Goal: Information Seeking & Learning: Learn about a topic

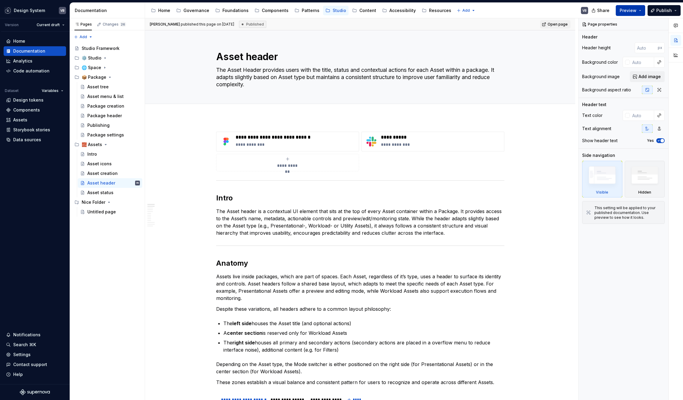
click at [627, 9] on span "Preview" at bounding box center [628, 11] width 17 height 6
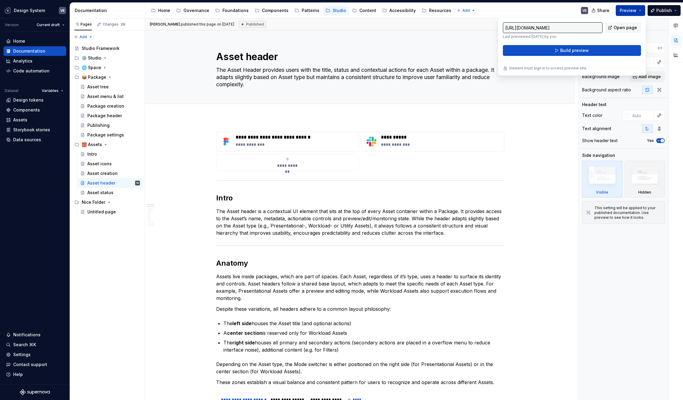
click at [631, 8] on span "Preview" at bounding box center [628, 11] width 17 height 6
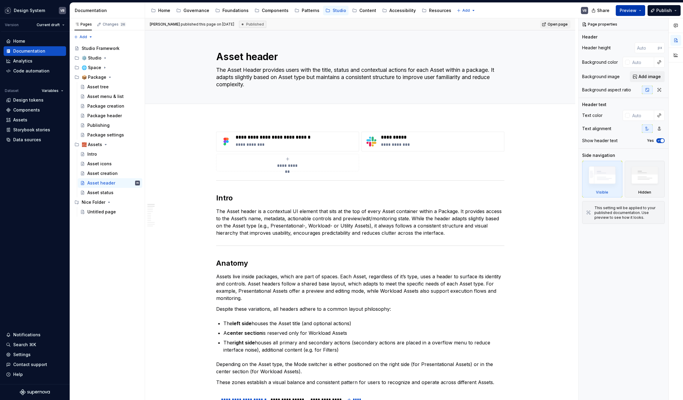
click at [634, 11] on span "Preview" at bounding box center [628, 11] width 17 height 6
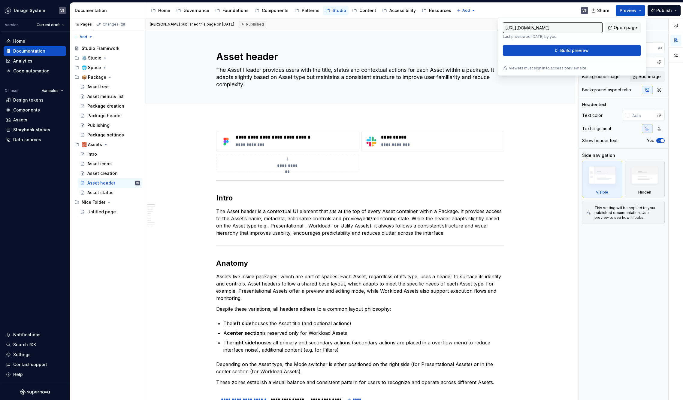
click at [613, 36] on div "[URL][DOMAIN_NAME] Last previewed [DATE] by you. Open page" at bounding box center [572, 30] width 138 height 17
click at [632, 6] on button "Preview" at bounding box center [630, 10] width 29 height 11
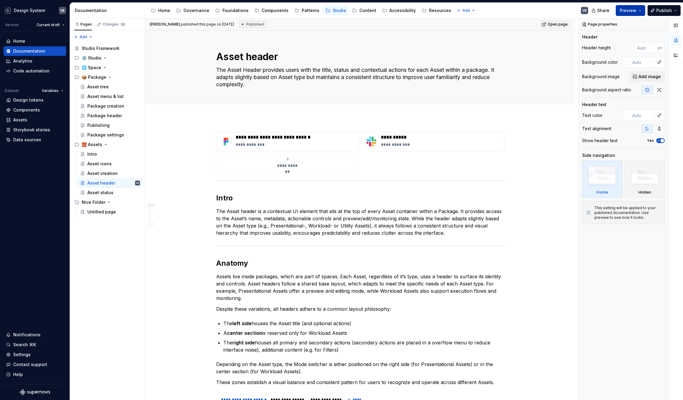
click at [632, 9] on span "Preview" at bounding box center [628, 11] width 17 height 6
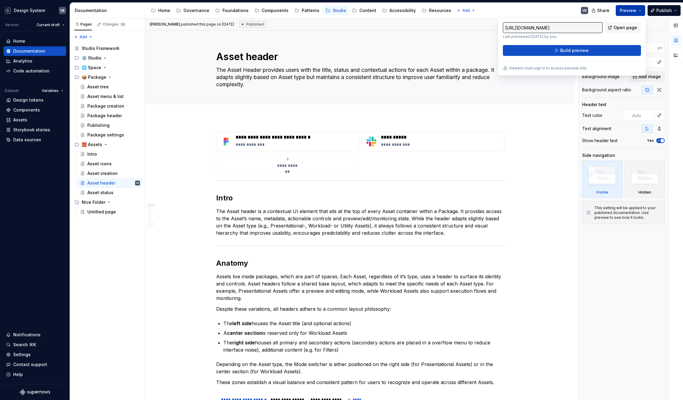
click at [641, 10] on button "Preview" at bounding box center [630, 10] width 29 height 11
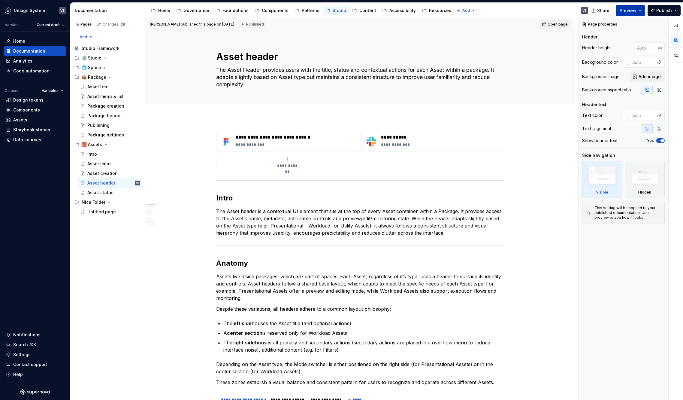
click at [637, 11] on span "Preview" at bounding box center [628, 11] width 17 height 6
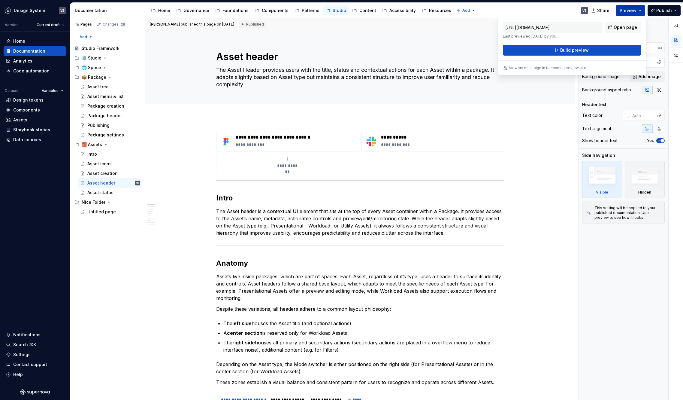
click at [636, 11] on span "Preview" at bounding box center [628, 11] width 17 height 6
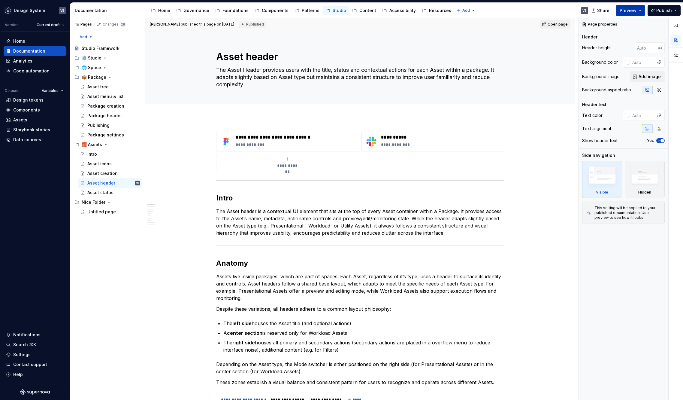
click at [634, 9] on span "Preview" at bounding box center [628, 11] width 17 height 6
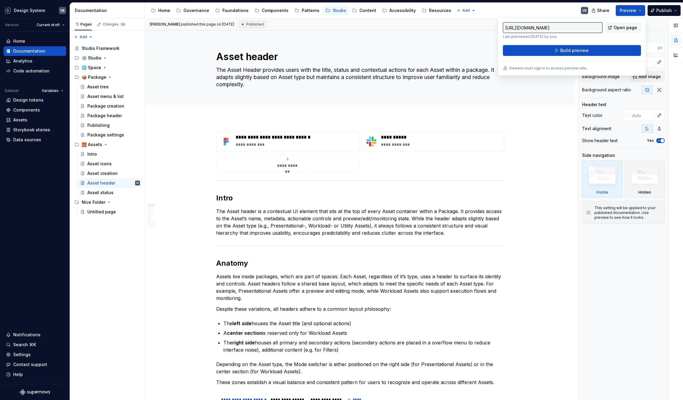
click at [500, 26] on div "[URL][DOMAIN_NAME] Last previewed [DATE] by you. Open page Build preview Viewer…" at bounding box center [572, 46] width 148 height 59
click at [622, 9] on span "Preview" at bounding box center [628, 11] width 17 height 6
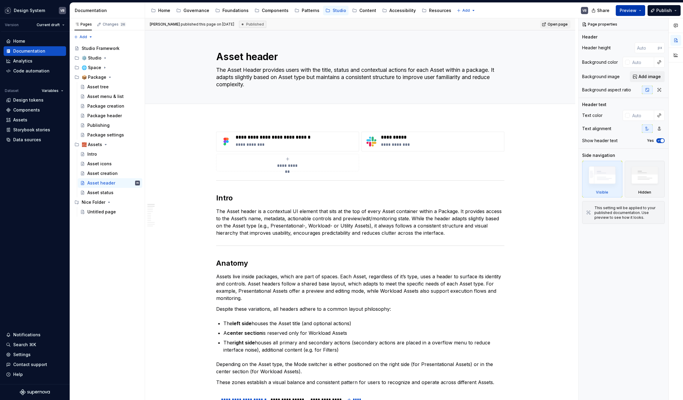
click at [637, 14] on button "Preview" at bounding box center [630, 10] width 29 height 11
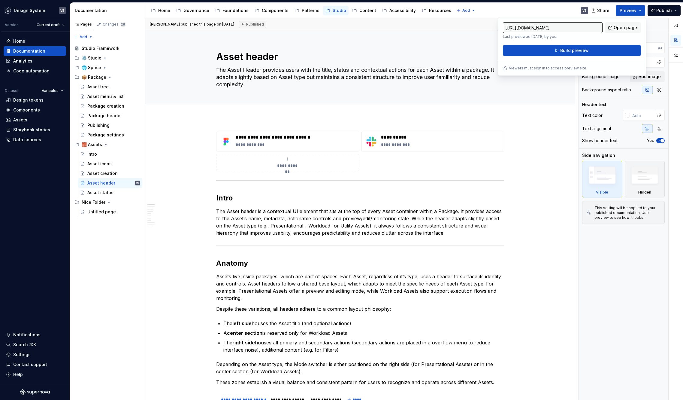
click at [596, 37] on p "Last previewed [DATE] by you." at bounding box center [553, 36] width 100 height 5
click at [629, 11] on span "Preview" at bounding box center [628, 11] width 17 height 6
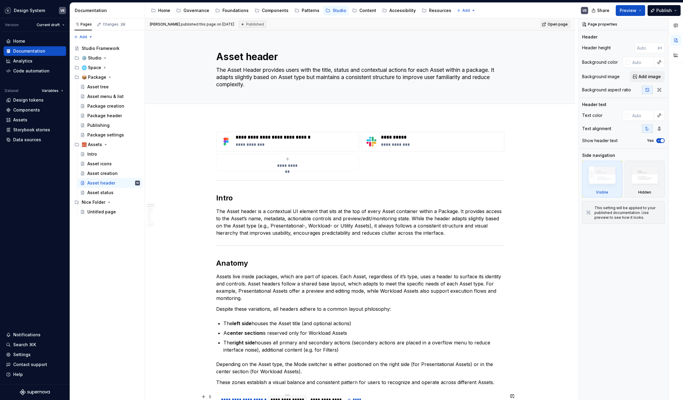
type textarea "*"
